Goal: Task Accomplishment & Management: Manage account settings

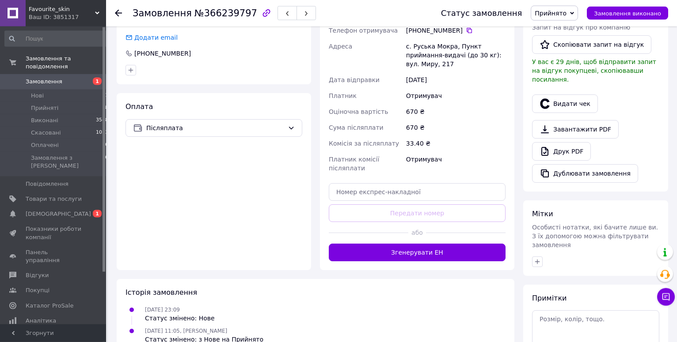
scroll to position [239, 0]
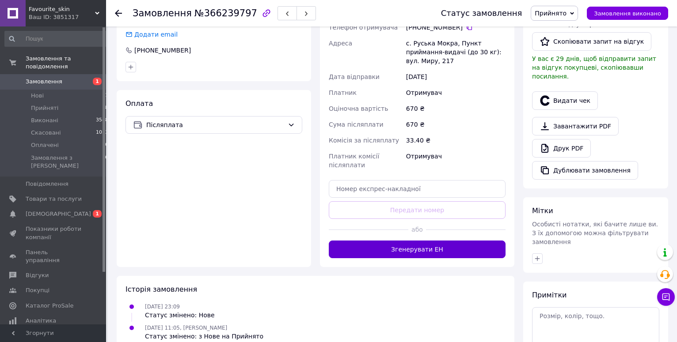
click at [442, 245] on button "Згенерувати ЕН" at bounding box center [417, 250] width 177 height 18
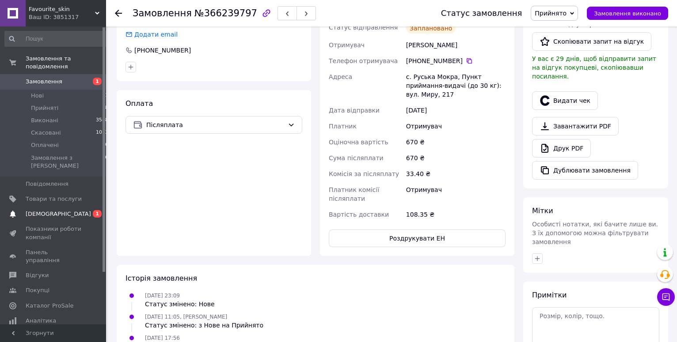
click at [42, 210] on span "[DEMOGRAPHIC_DATA]" at bounding box center [58, 214] width 65 height 8
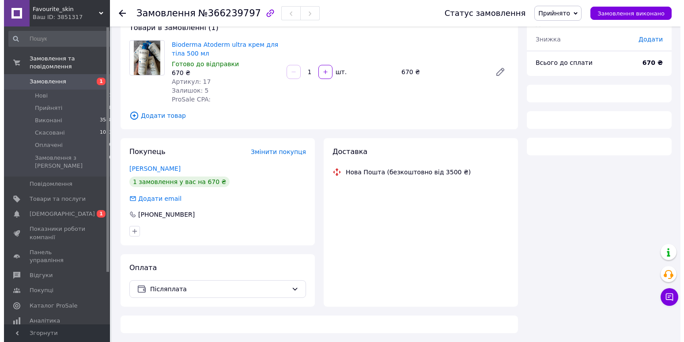
scroll to position [58, 0]
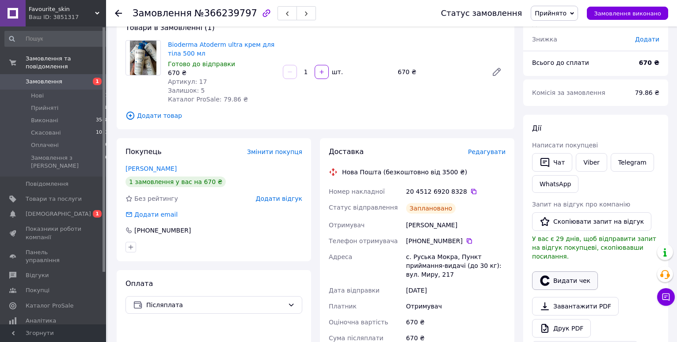
click at [554, 277] on button "Видати чек" at bounding box center [565, 281] width 66 height 19
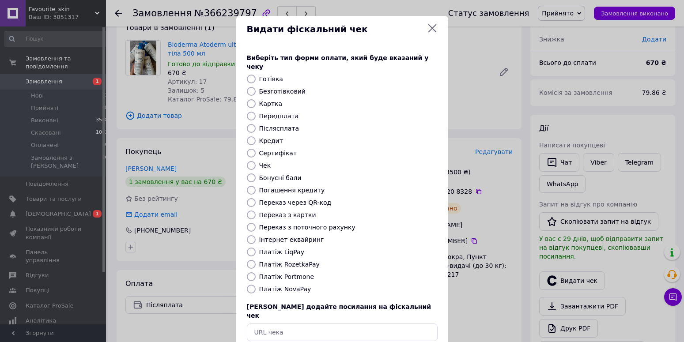
click at [277, 288] on div "Виберіть тип форми оплати, який буде вказаний у чеку Готівка Безготівковий Карт…" at bounding box center [342, 197] width 212 height 309
click at [278, 286] on label "Платіж NovaPay" at bounding box center [285, 289] width 52 height 7
click at [256, 285] on input "Платіж NovaPay" at bounding box center [251, 289] width 9 height 9
radio input "true"
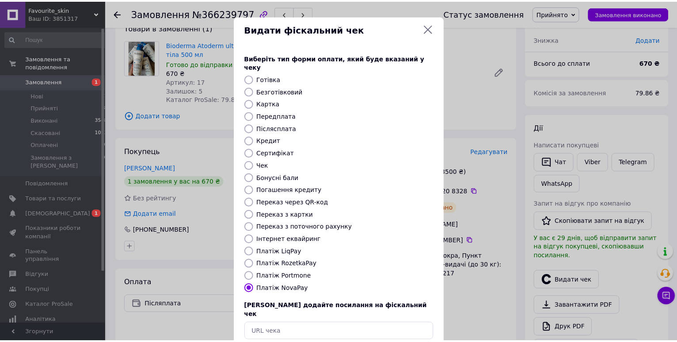
scroll to position [37, 0]
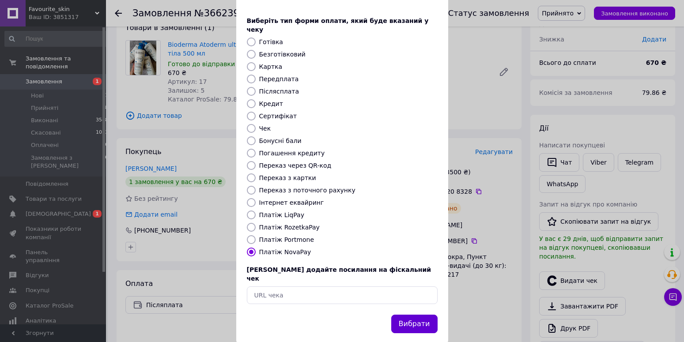
click at [409, 315] on button "Вибрати" at bounding box center [414, 324] width 46 height 19
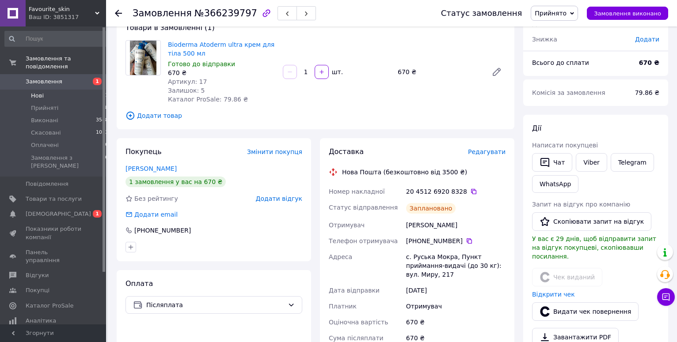
click at [89, 91] on li "Нові 1" at bounding box center [57, 96] width 114 height 12
